Goal: Check status

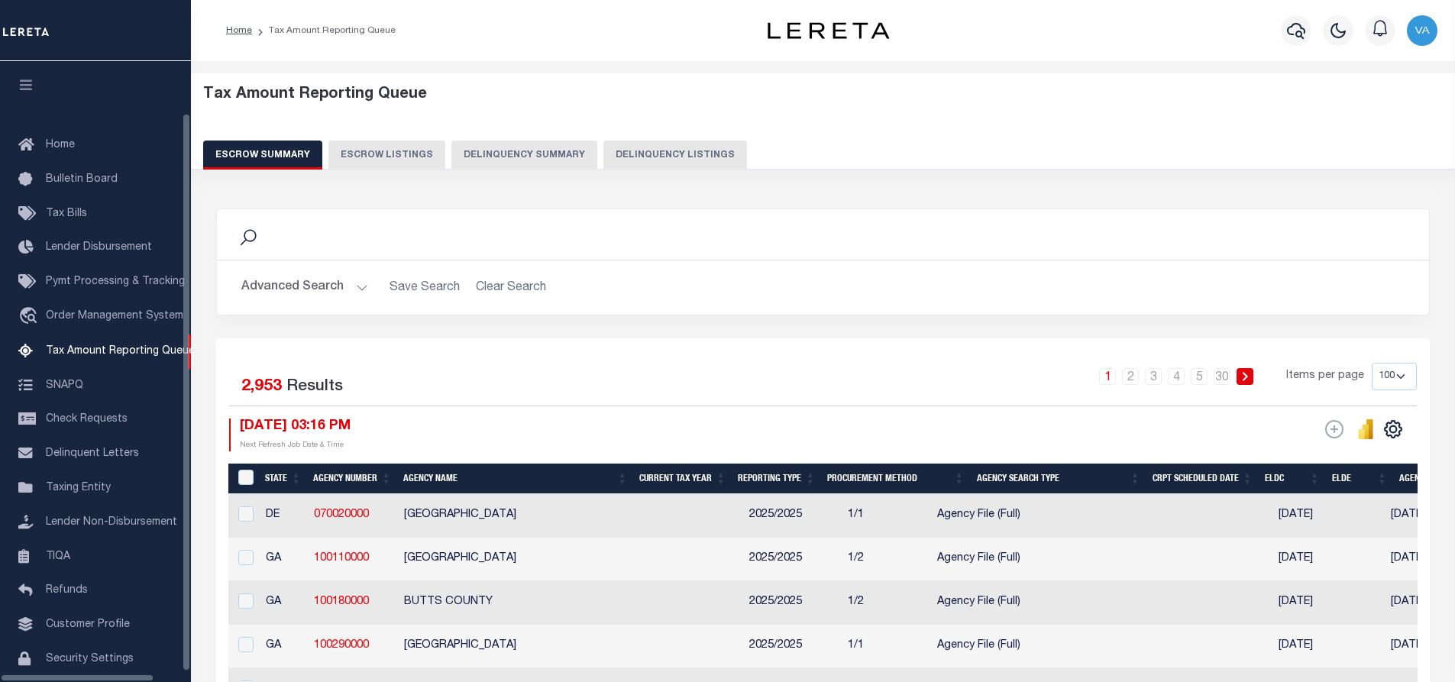
select select "100"
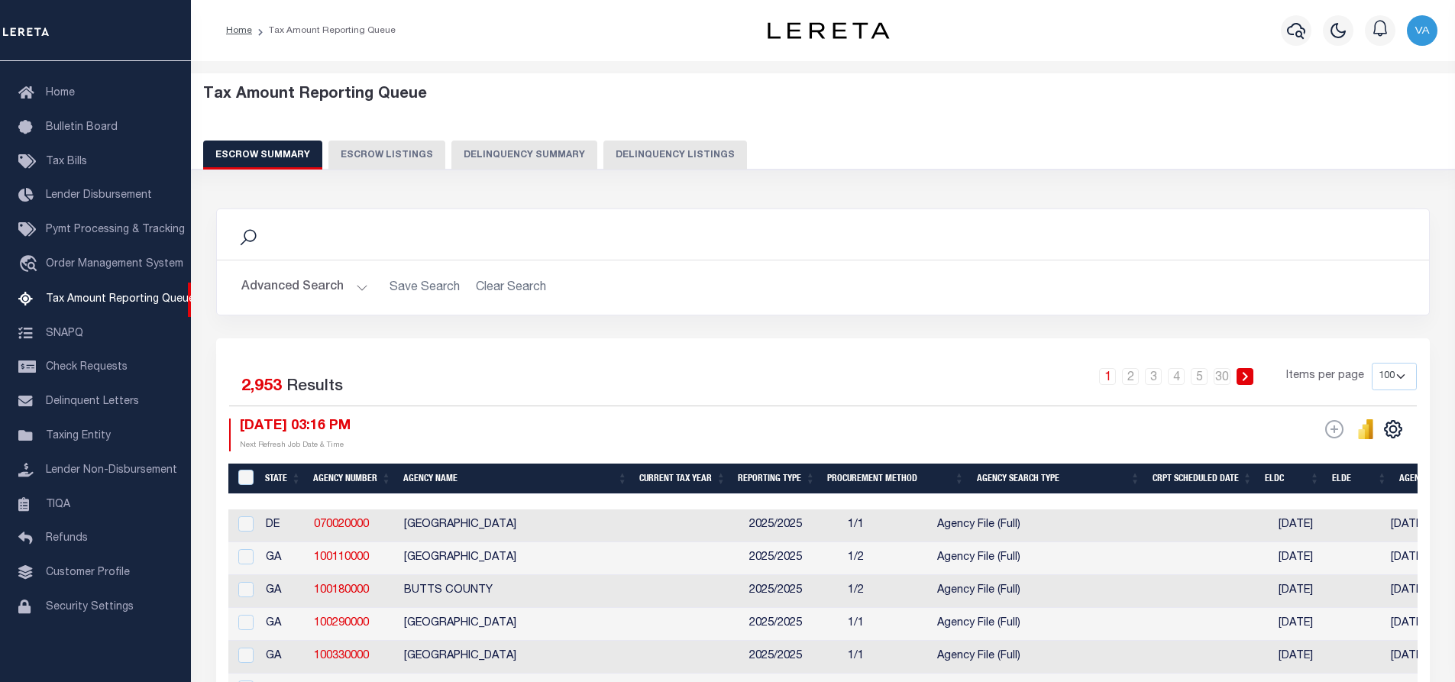
click at [354, 279] on button "Advanced Search" at bounding box center [304, 288] width 127 height 30
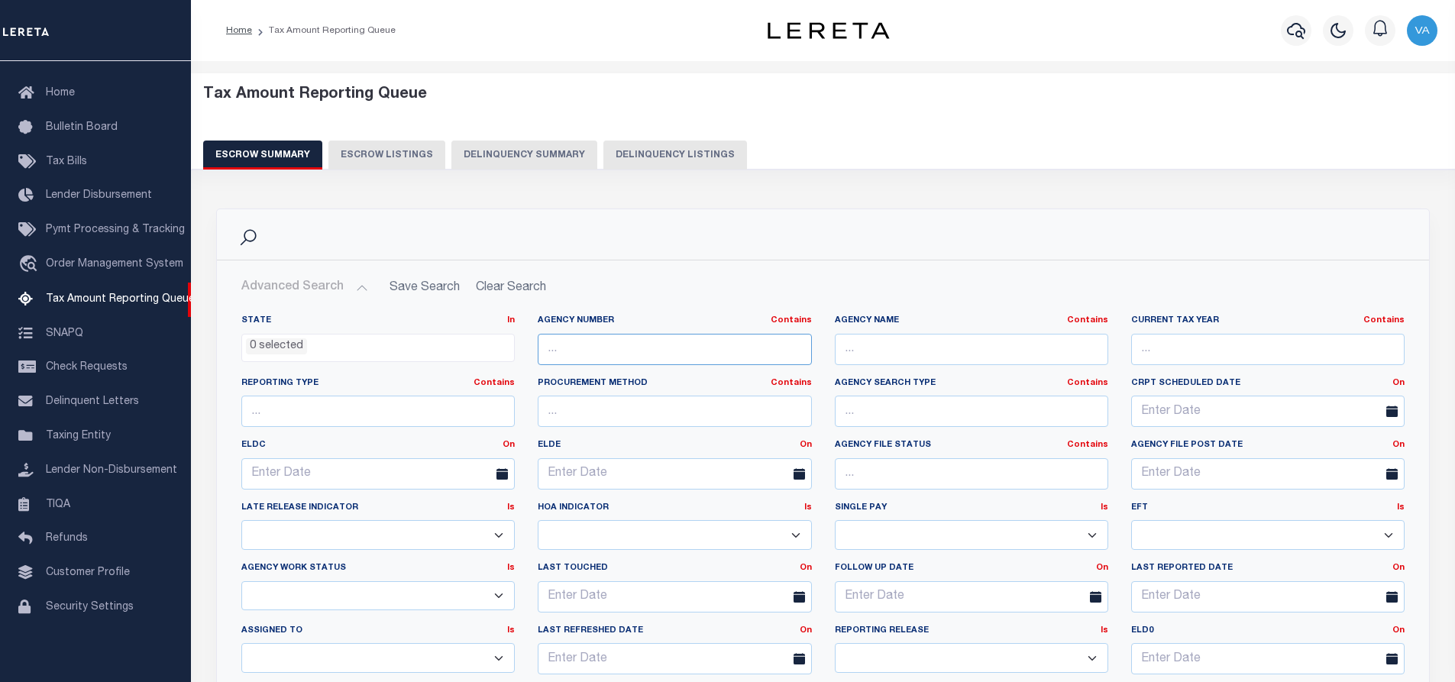
click at [598, 358] on input "text" at bounding box center [674, 349] width 273 height 31
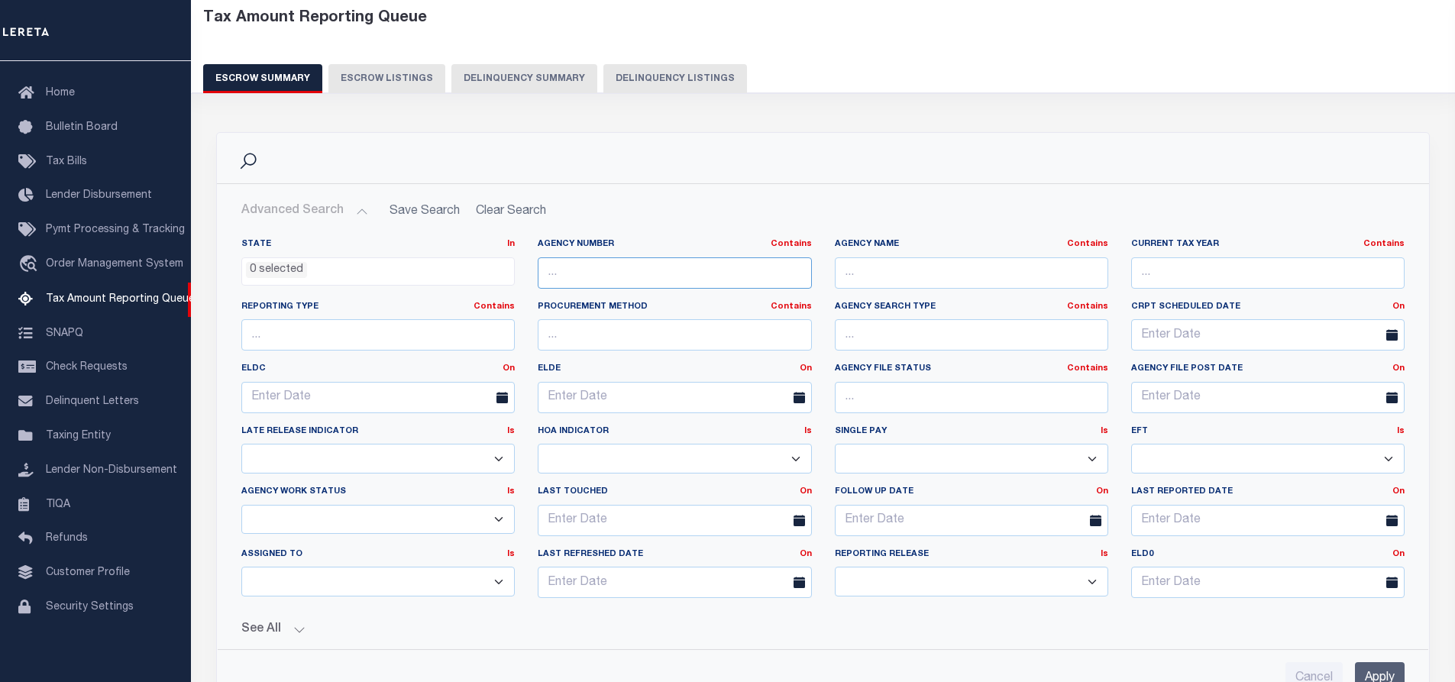
paste input "10270000"
type input "10270000"
click at [1394, 672] on input "Apply" at bounding box center [1380, 677] width 50 height 31
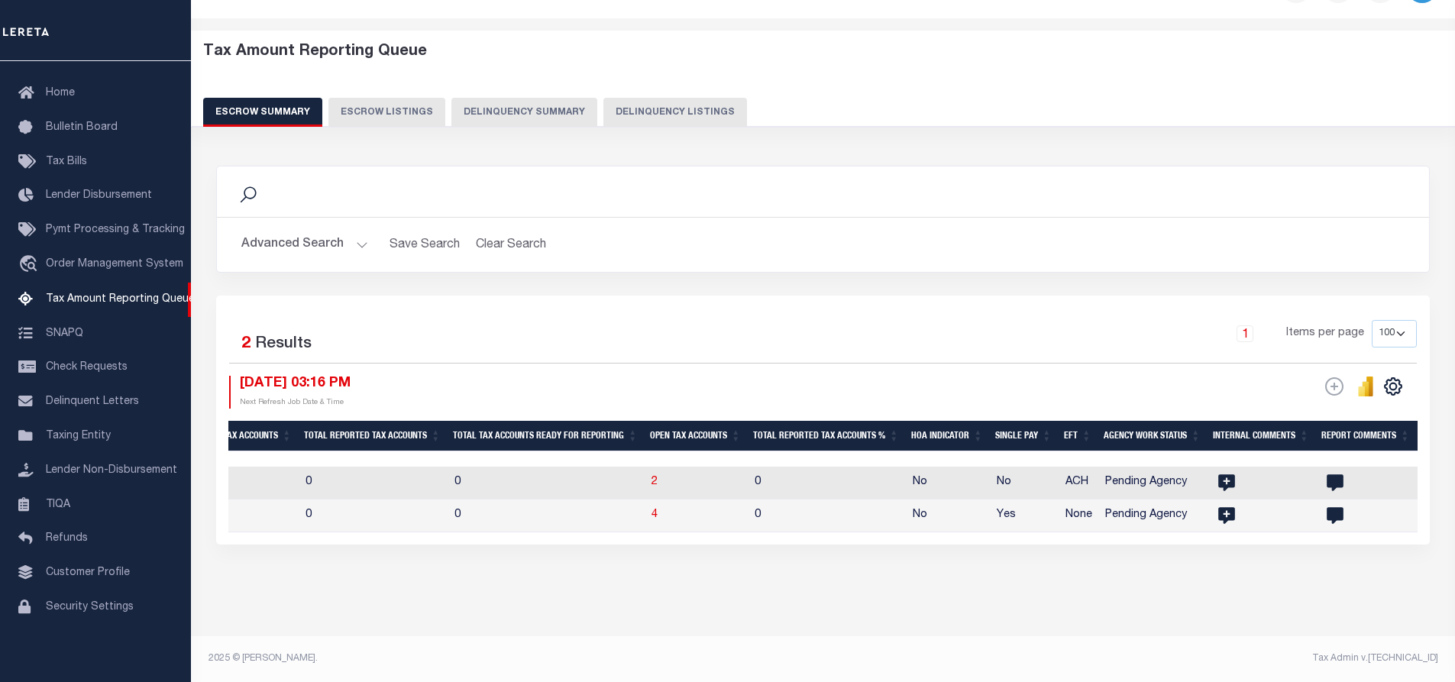
scroll to position [0, 0]
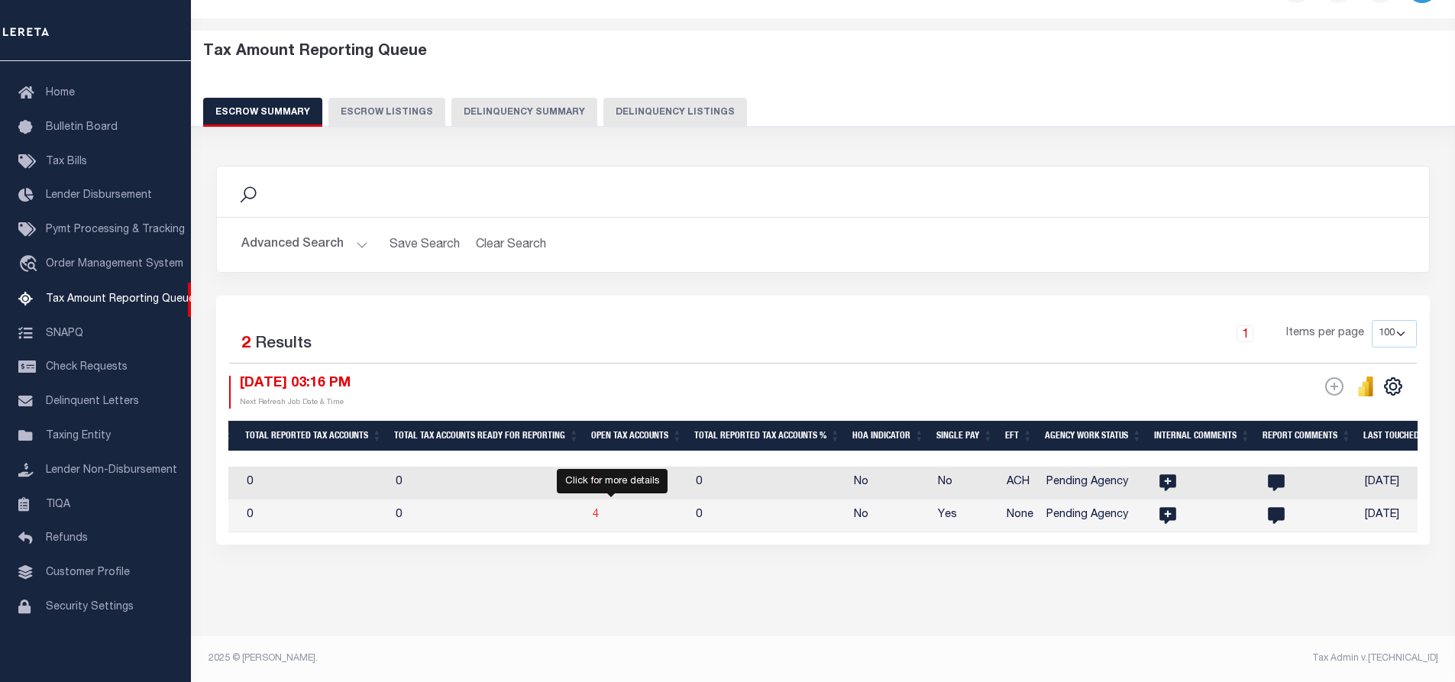
click at [599, 509] on span "4" at bounding box center [596, 514] width 6 height 11
select select "100"
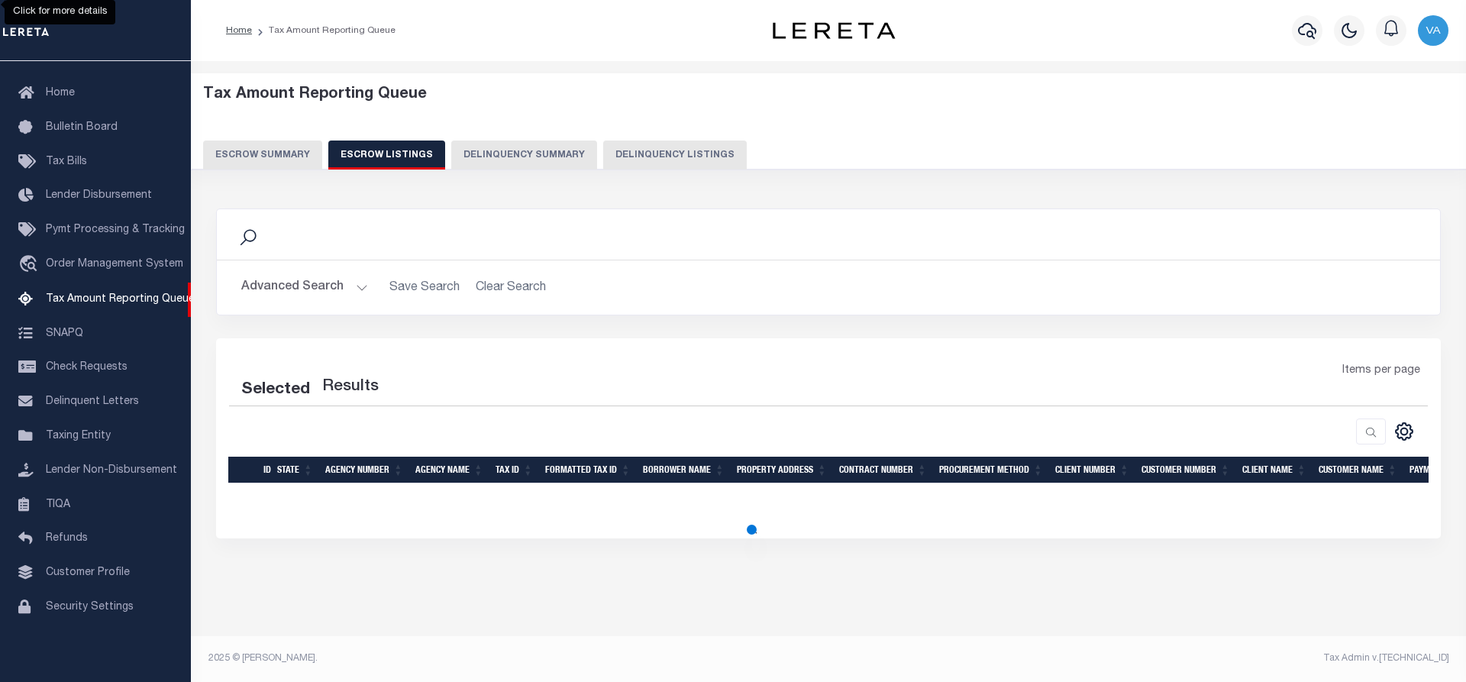
select select "100"
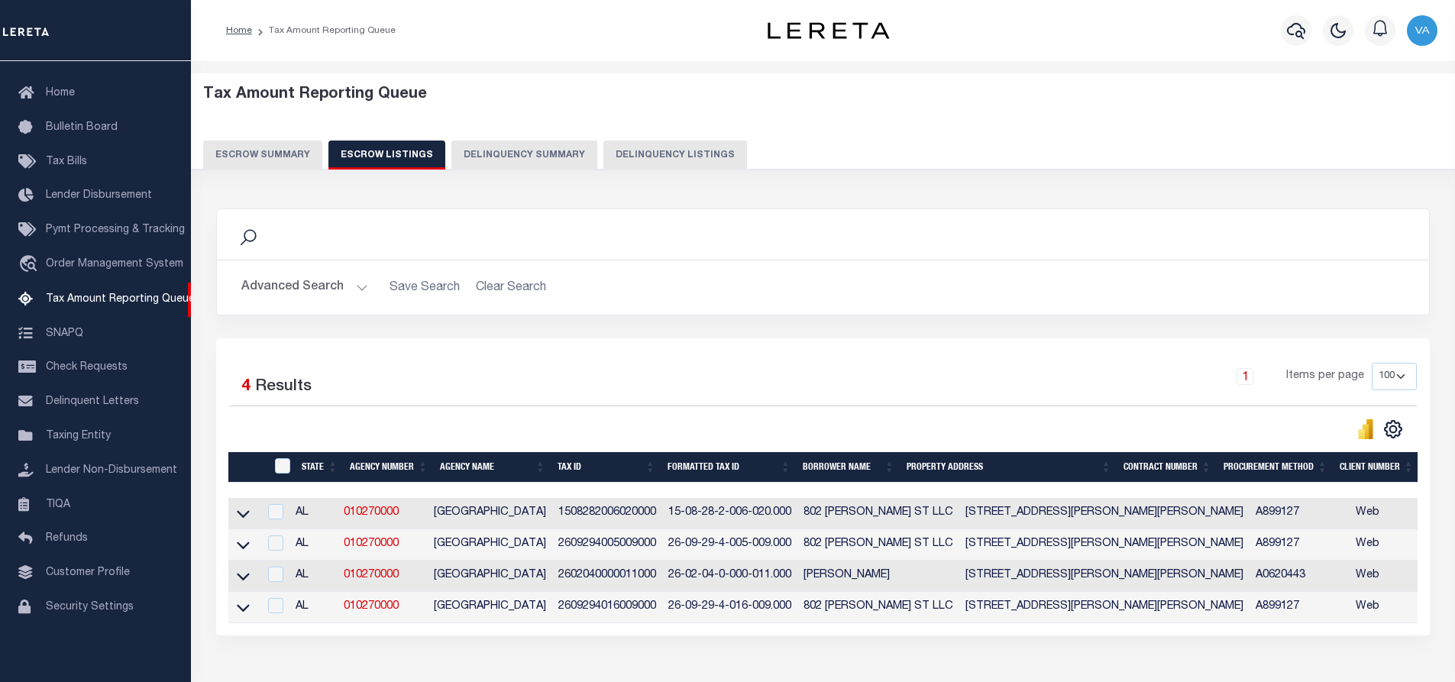
scroll to position [106, 0]
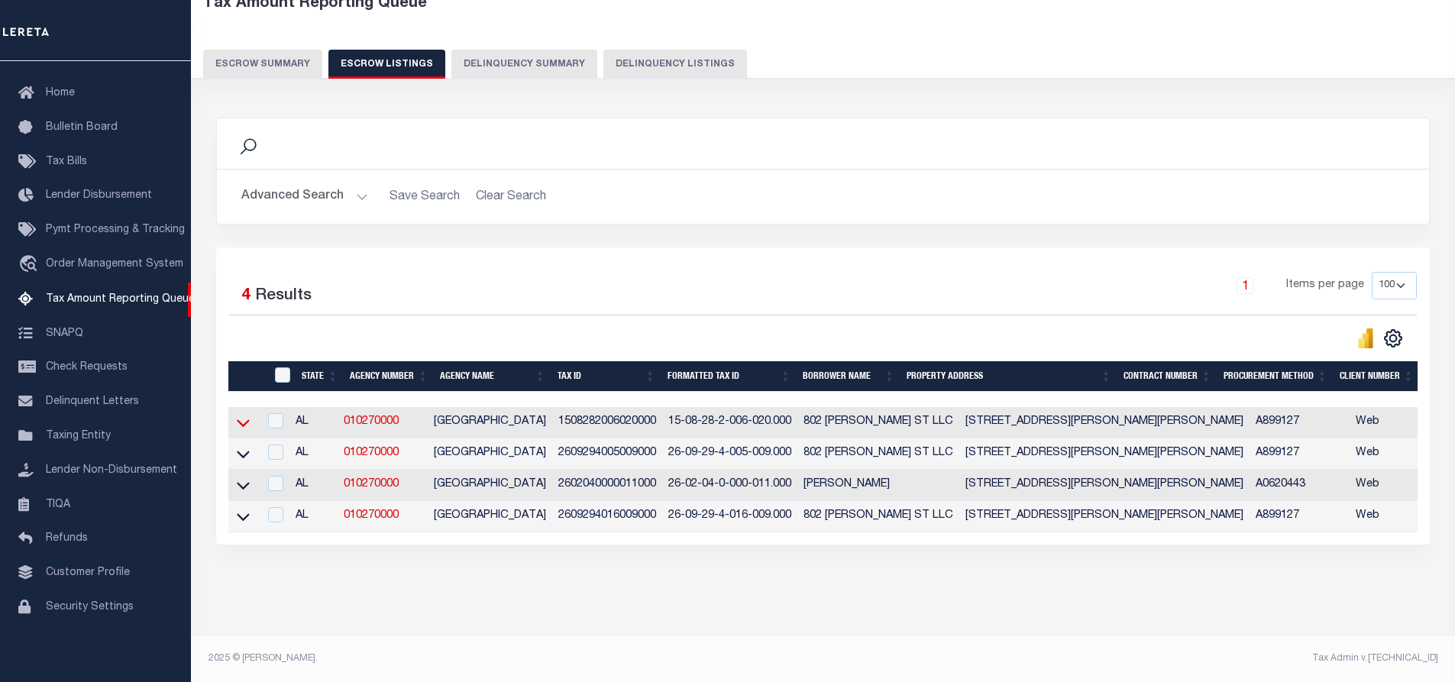
click at [244, 415] on icon at bounding box center [243, 423] width 13 height 16
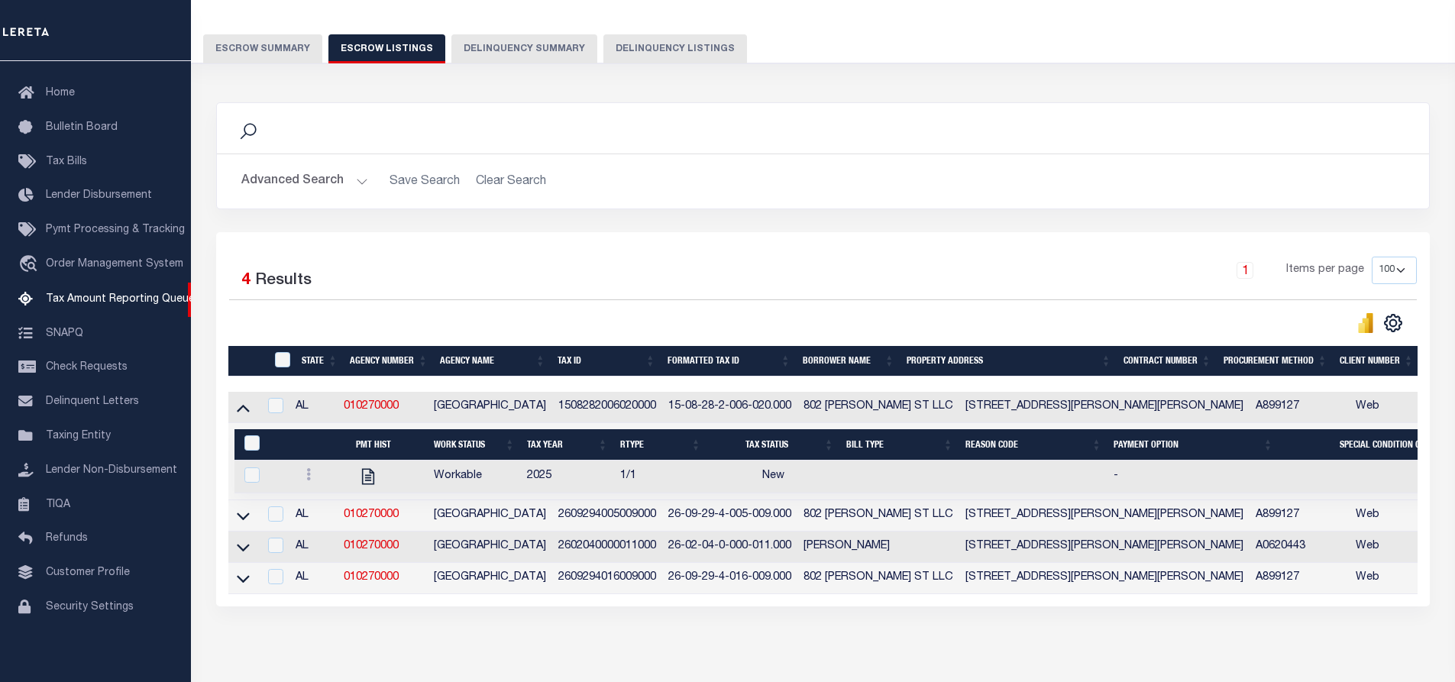
click at [478, 652] on div "Search Advanced Search Save Search Clear Search In In AK AL AR AZ CA CO CT" at bounding box center [823, 369] width 1234 height 565
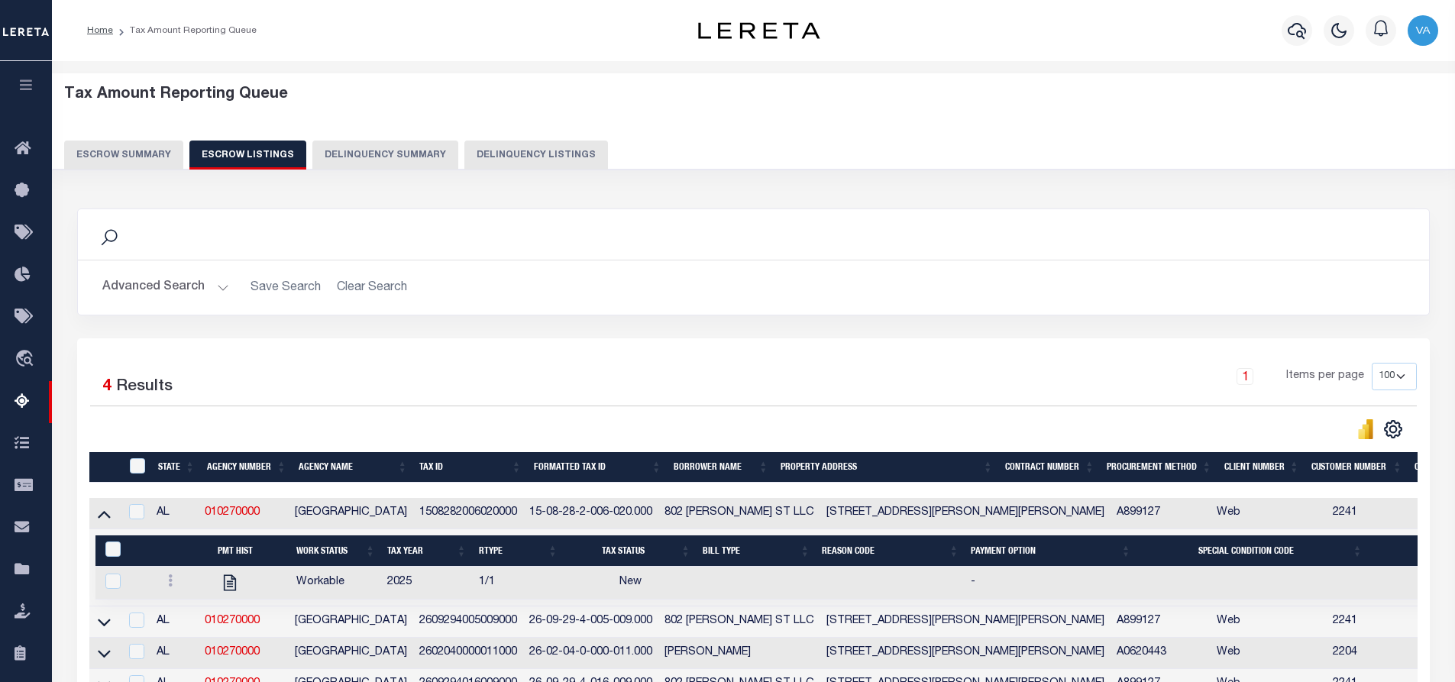
click at [1087, 115] on div "Tax Amount Reporting Queue Escrow Summary Escrow Listings Delinquency Summary" at bounding box center [753, 128] width 1379 height 84
